Goal: Check status: Check status

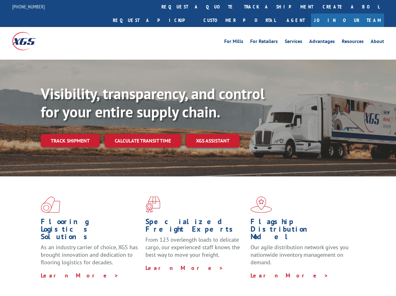
click at [198, 148] on div "Visibility, transparency, and control for your entire supply chain. Track shipm…" at bounding box center [219, 129] width 356 height 88
click at [239, 7] on link "track a shipment" at bounding box center [278, 6] width 79 height 13
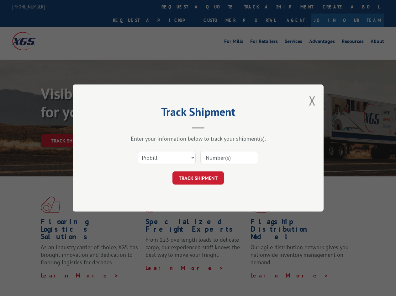
scroll to position [199, 0]
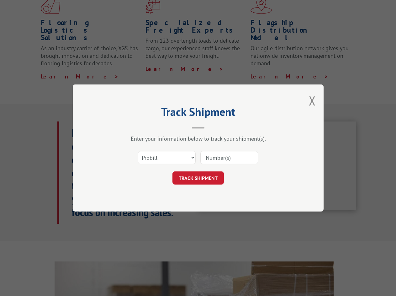
click at [219, 7] on div "Track Shipment Enter your information below to track your shipment(s). Select c…" at bounding box center [198, 148] width 396 height 296
click at [258, 7] on div "Track Shipment Enter your information below to track your shipment(s). Select c…" at bounding box center [198, 148] width 396 height 296
click at [70, 127] on div "Track Shipment Enter your information below to track your shipment(s). Select c…" at bounding box center [198, 148] width 396 height 296
click at [142, 127] on header "Track Shipment" at bounding box center [198, 117] width 188 height 21
click at [213, 127] on header "Track Shipment" at bounding box center [198, 117] width 188 height 21
